Goal: Task Accomplishment & Management: Use online tool/utility

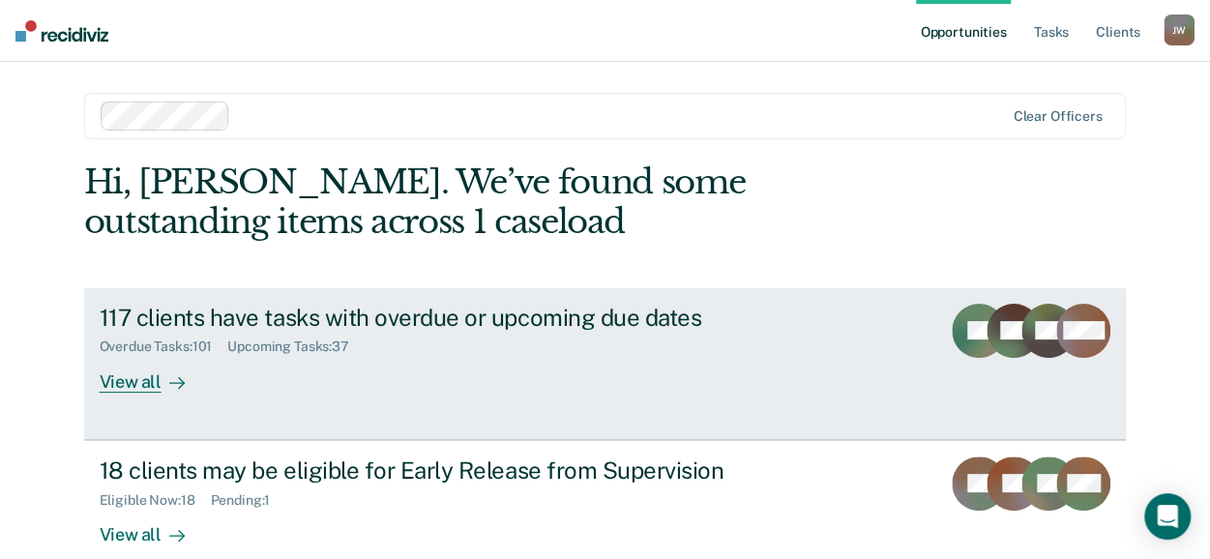
click at [188, 336] on div "Overdue Tasks : 101 Upcoming Tasks : 37" at bounding box center [439, 343] width 679 height 24
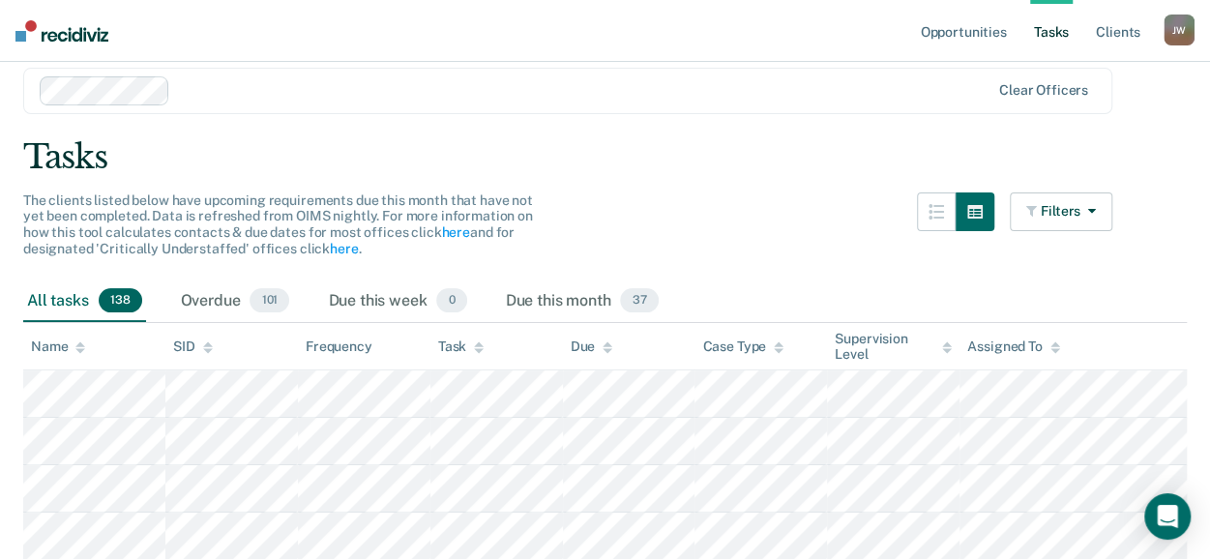
scroll to position [97, 0]
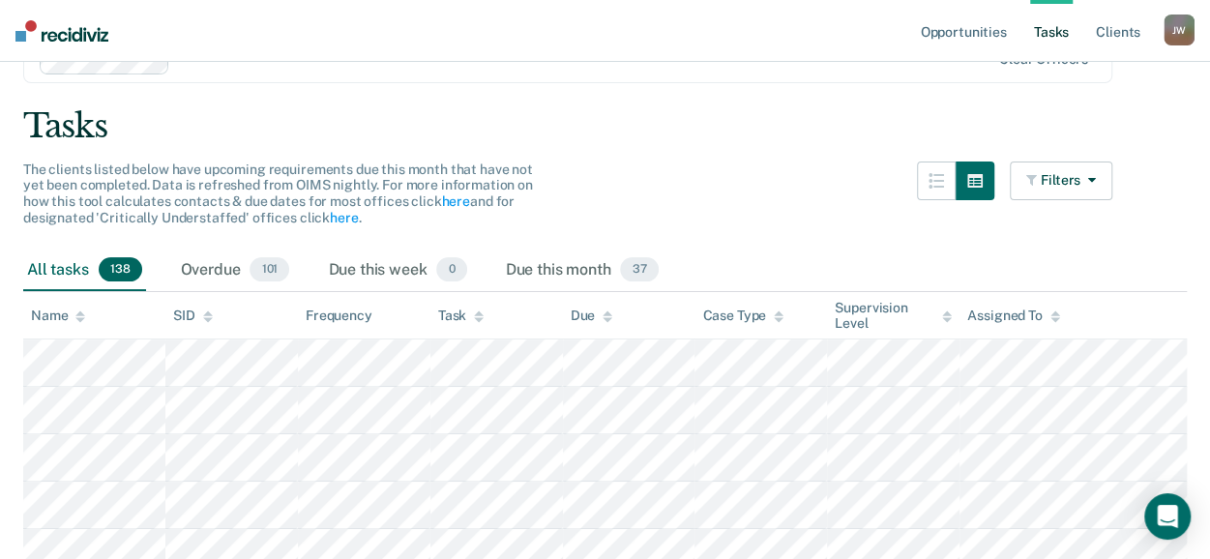
click at [76, 316] on icon at bounding box center [80, 317] width 10 height 13
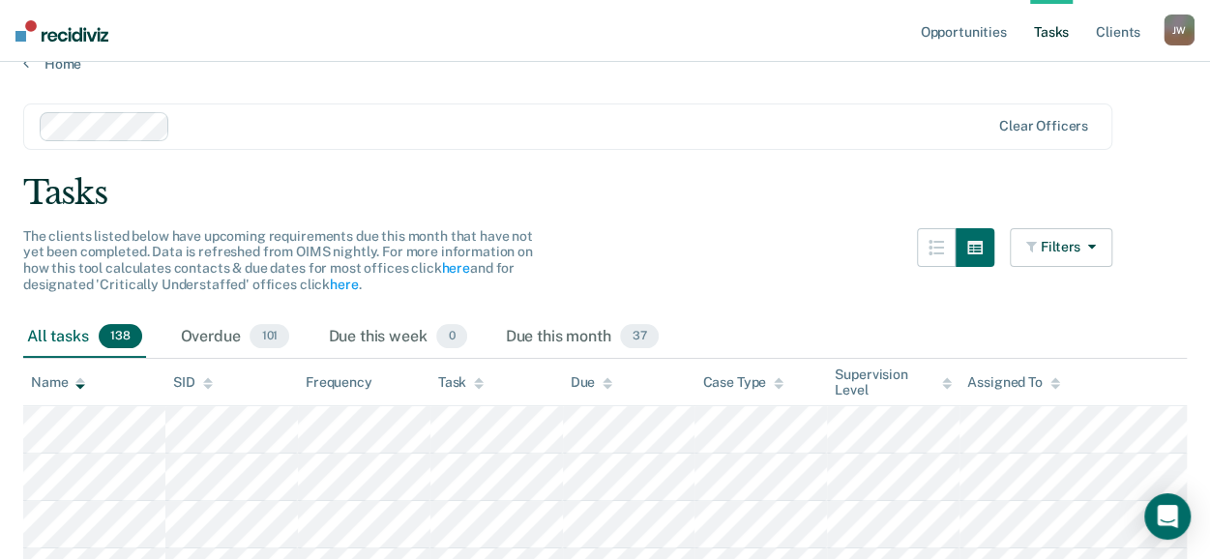
scroll to position [0, 0]
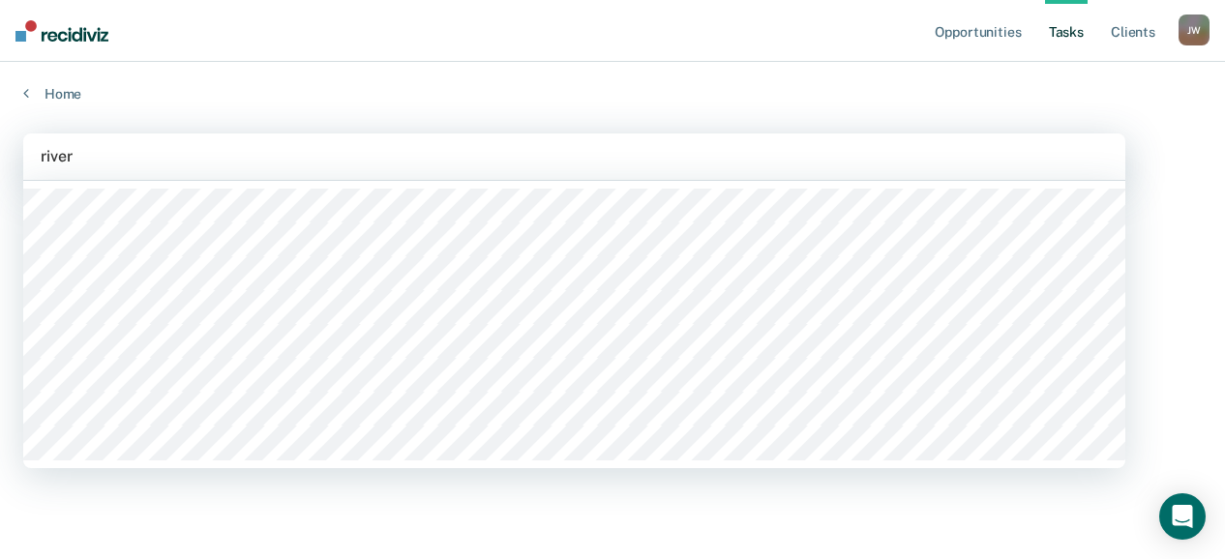
type input "[PERSON_NAME]"
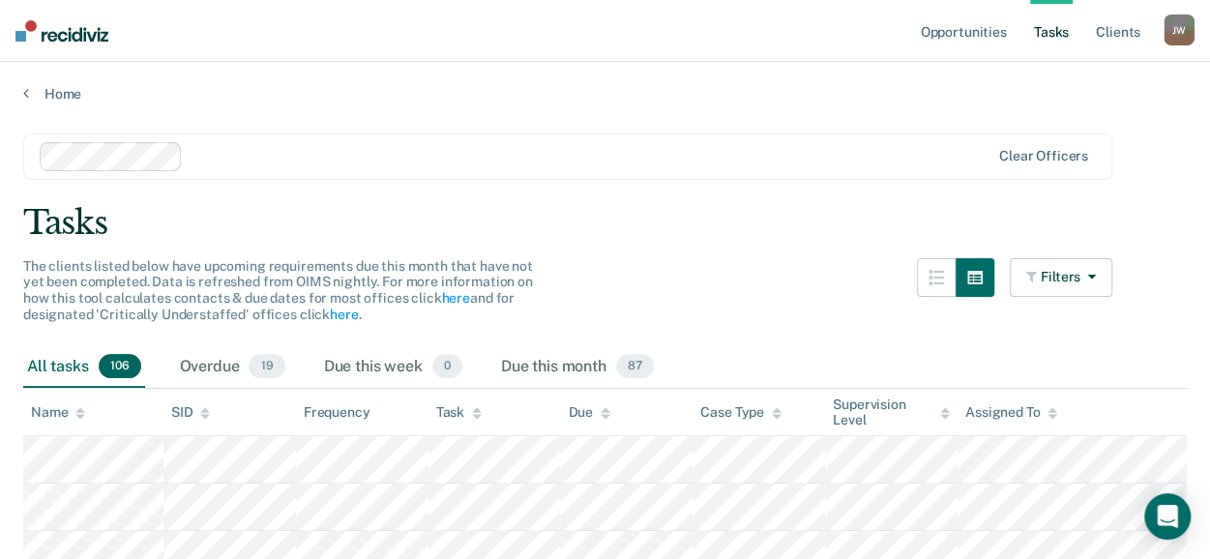
click at [75, 418] on div "Name" at bounding box center [58, 412] width 54 height 16
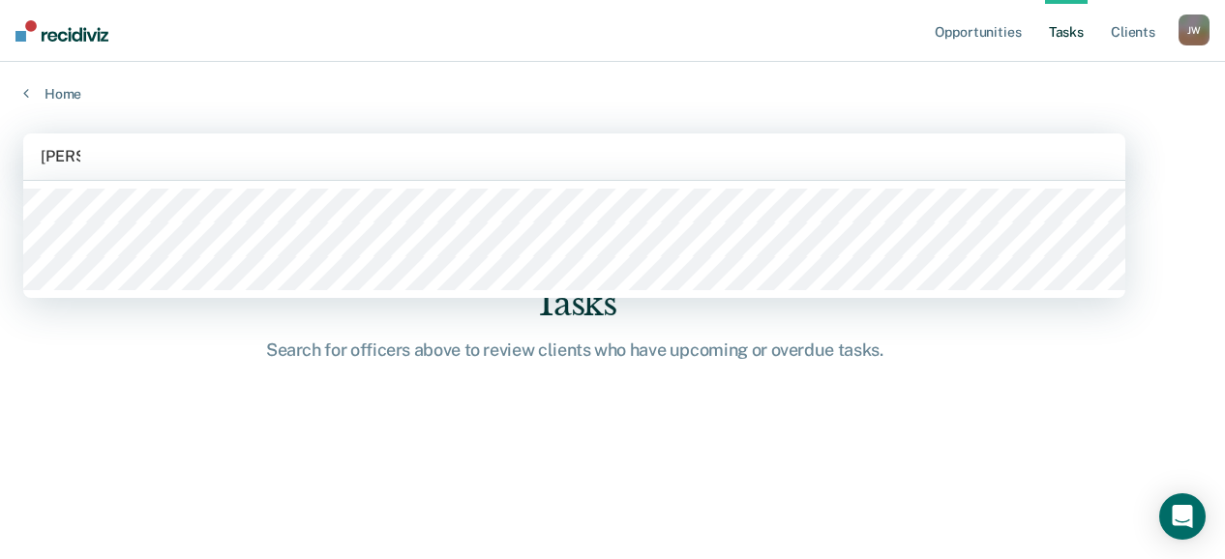
type input "[PERSON_NAME]"
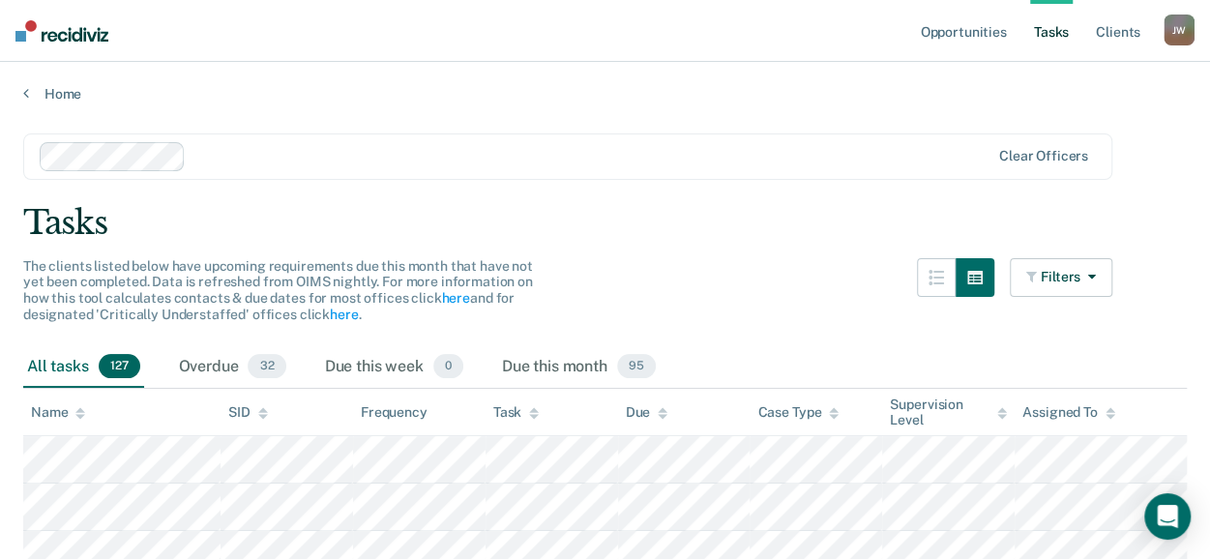
click at [76, 415] on icon at bounding box center [80, 413] width 10 height 13
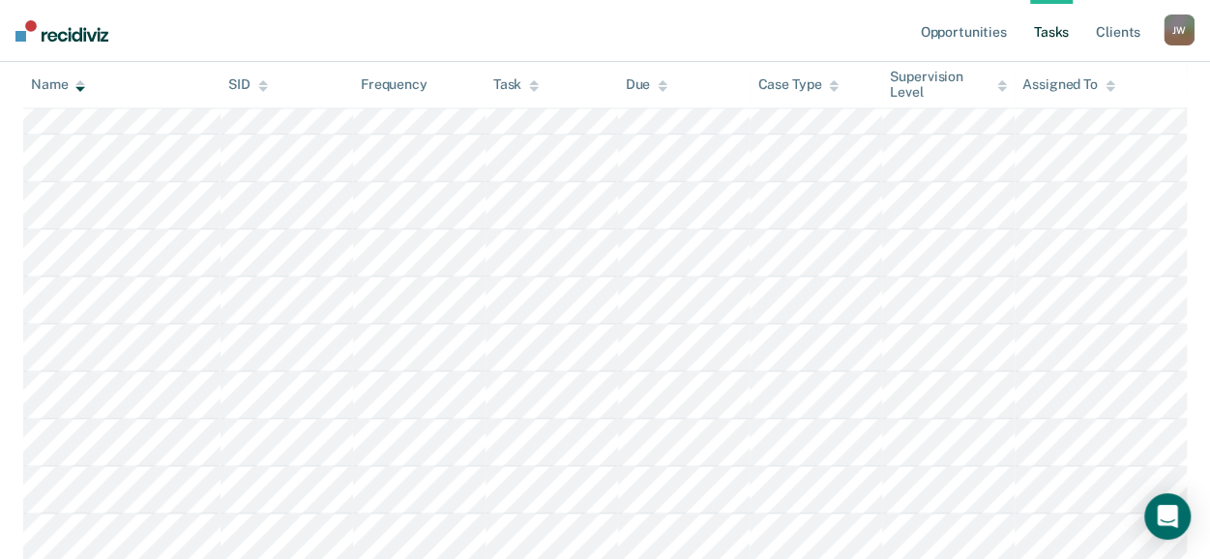
scroll to position [1742, 0]
